Goal: Task Accomplishment & Management: Use online tool/utility

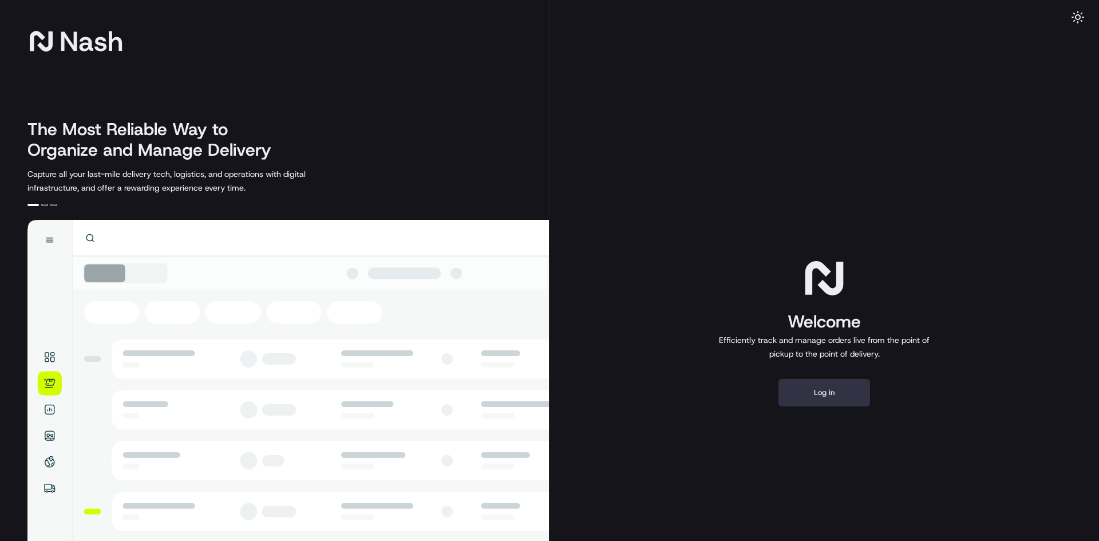
click at [828, 394] on button "Log in" at bounding box center [825, 392] width 92 height 27
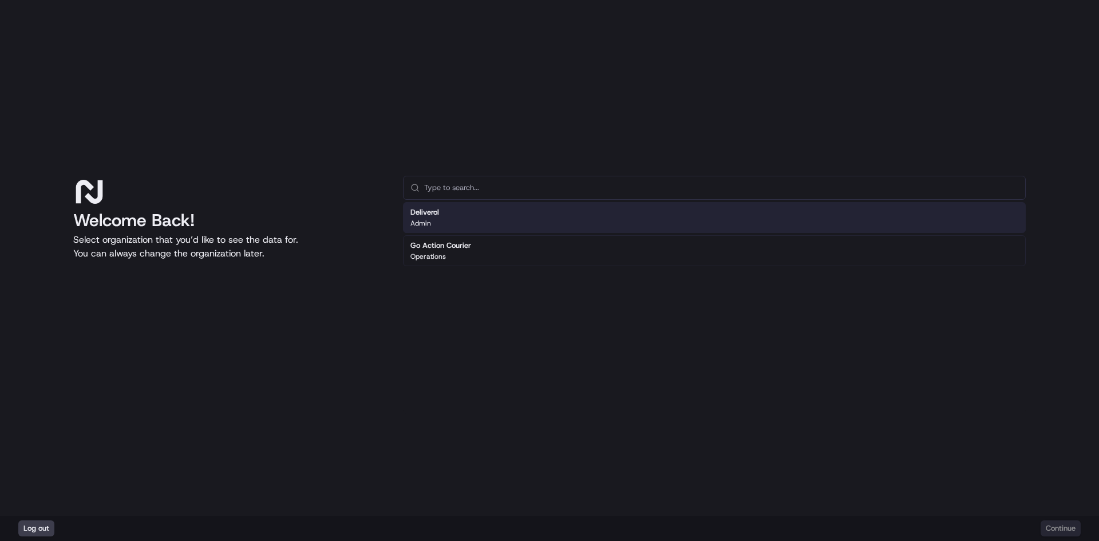
click at [473, 223] on div "Deliverol Admin" at bounding box center [714, 217] width 623 height 31
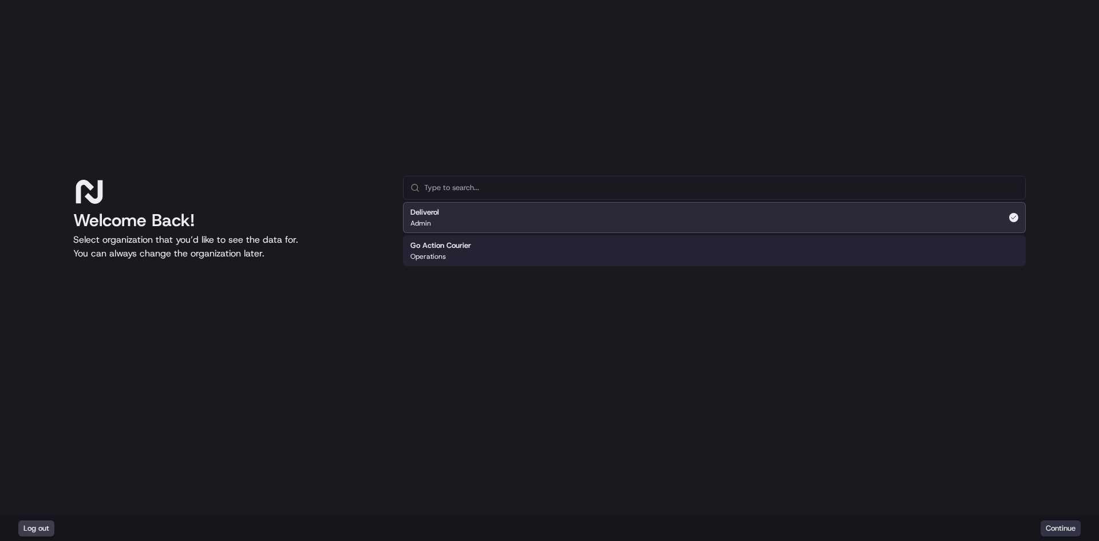
click at [1056, 530] on button "Continue" at bounding box center [1061, 528] width 40 height 16
